Goal: Information Seeking & Learning: Stay updated

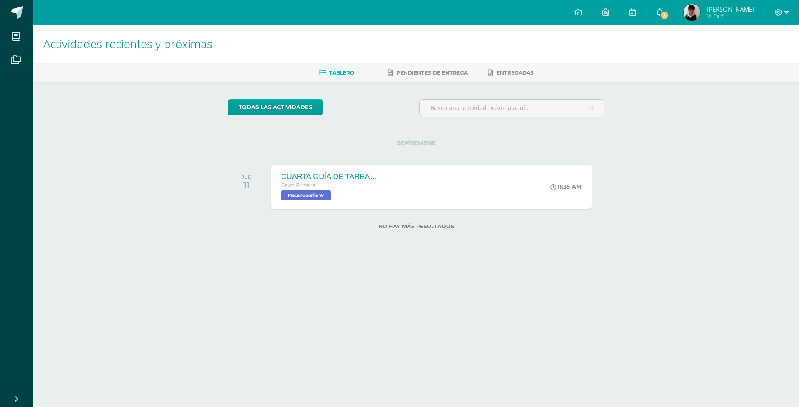
click at [666, 24] on link "2" at bounding box center [660, 12] width 27 height 25
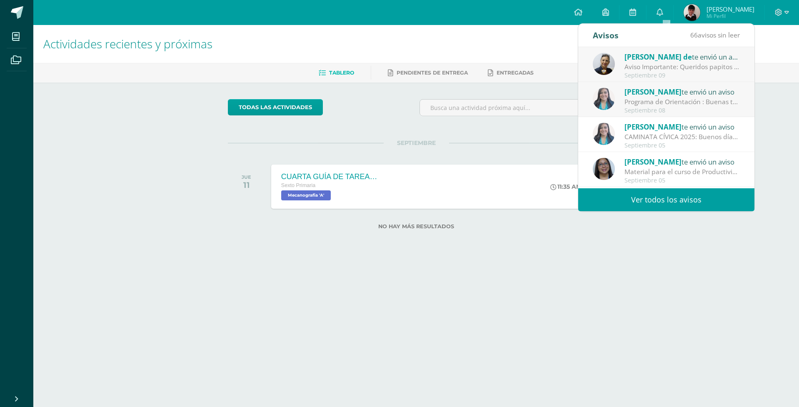
click at [662, 61] on div "[PERSON_NAME] de te envió un aviso" at bounding box center [683, 56] width 116 height 11
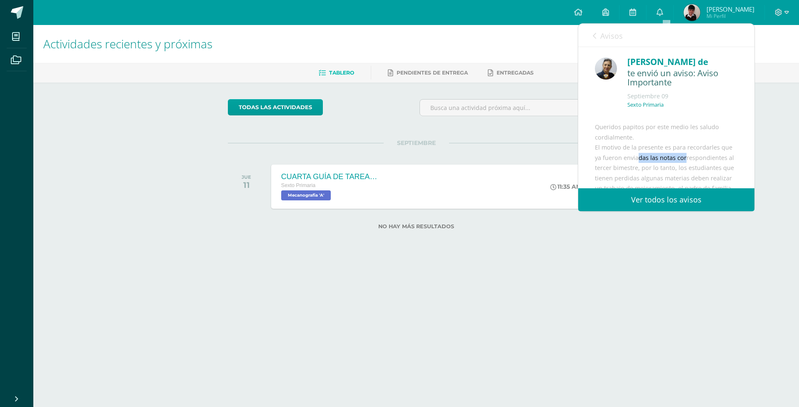
drag, startPoint x: 661, startPoint y: 172, endPoint x: 686, endPoint y: 172, distance: 24.2
click at [686, 172] on div "Queridos papitos por este medio les saludo cordialmente. El motivo de la presen…" at bounding box center [666, 224] width 143 height 204
click at [671, 176] on div "Queridos papitos por este medio les saludo cordialmente. El motivo de la presen…" at bounding box center [666, 224] width 143 height 204
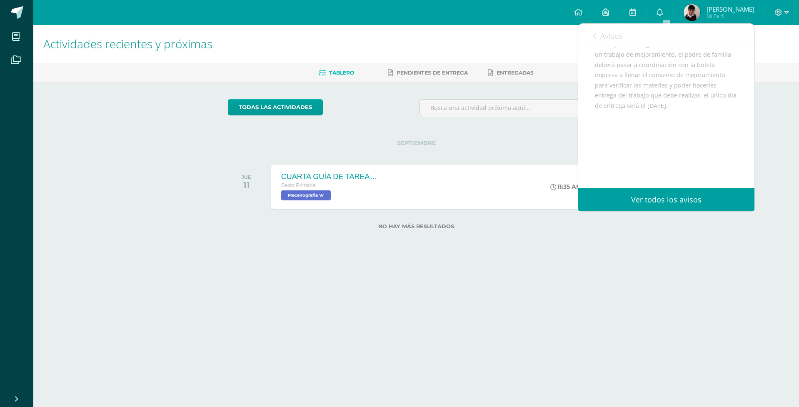
scroll to position [139, 0]
drag, startPoint x: 649, startPoint y: 83, endPoint x: 681, endPoint y: 100, distance: 36.4
click at [681, 100] on div "Queridos papitos por este medio les saludo cordialmente. El motivo de la presen…" at bounding box center [666, 85] width 143 height 204
click at [609, 34] on span "Avisos" at bounding box center [612, 36] width 23 height 10
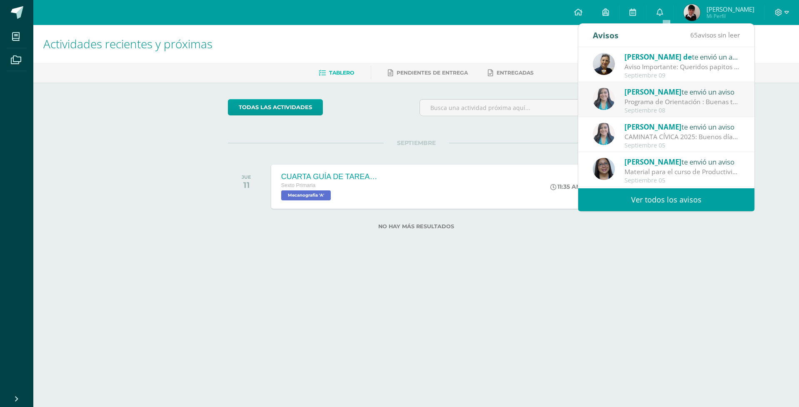
click at [641, 106] on div "Programa de Orientación : Buenas tardes estudiantes: Esperando se encuentren bi…" at bounding box center [683, 102] width 116 height 10
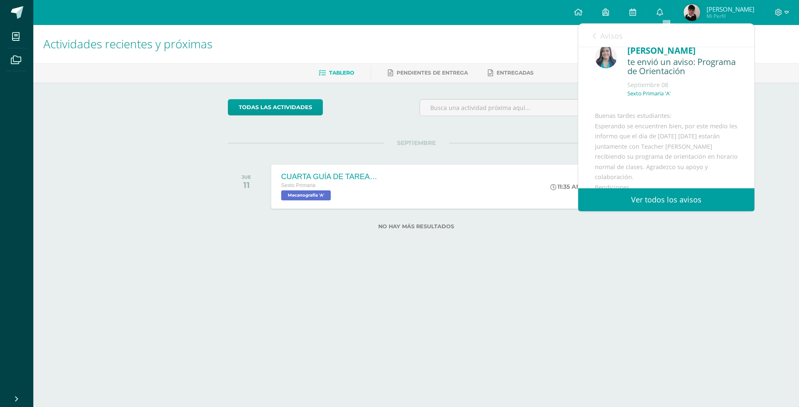
scroll to position [0, 0]
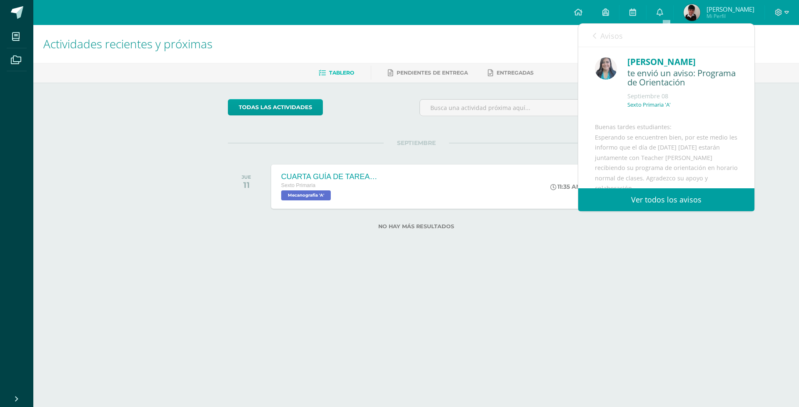
drag, startPoint x: 744, startPoint y: 107, endPoint x: 744, endPoint y: 113, distance: 5.9
click at [744, 113] on div "[PERSON_NAME] te envió un aviso: Programa de Orientación [DATE] Sexto Primaria …" at bounding box center [666, 160] width 176 height 226
drag, startPoint x: 745, startPoint y: 106, endPoint x: 743, endPoint y: 116, distance: 9.9
click at [743, 116] on div "[PERSON_NAME] te envió un aviso: Programa de Orientación [DATE] Sexto Primaria …" at bounding box center [666, 160] width 176 height 226
drag, startPoint x: 764, startPoint y: 116, endPoint x: 663, endPoint y: 48, distance: 122.3
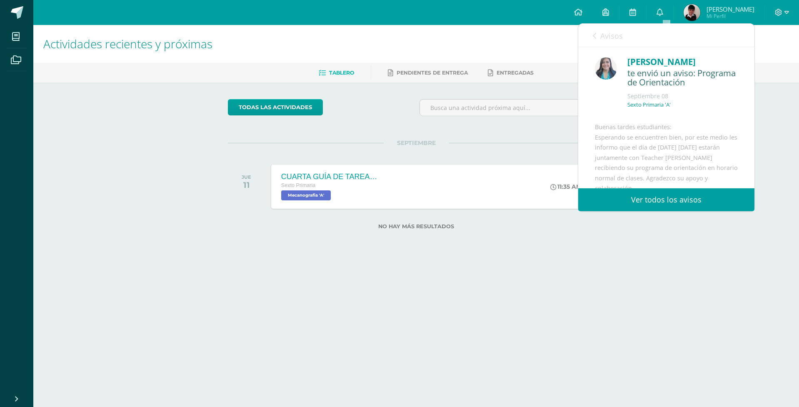
click at [764, 117] on div "Actividades recientes y próximas Tablero Pendientes de entrega Entregadas todas…" at bounding box center [416, 140] width 766 height 231
